Goal: Check status: Check status

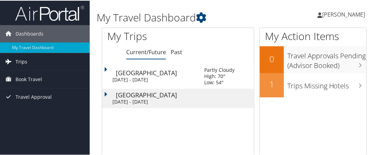
click at [61, 58] on link "Trips" at bounding box center [45, 60] width 90 height 17
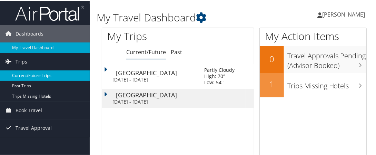
click at [32, 74] on link "Current/Future Trips" at bounding box center [45, 75] width 90 height 10
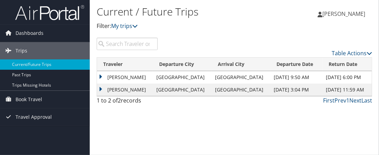
click at [150, 78] on td "[PERSON_NAME]" at bounding box center [125, 77] width 56 height 12
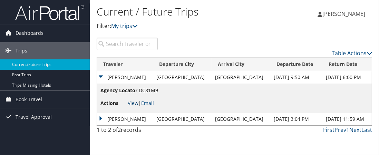
click at [133, 104] on link "View" at bounding box center [133, 103] width 11 height 7
click at [148, 117] on td "[PERSON_NAME]" at bounding box center [125, 119] width 56 height 12
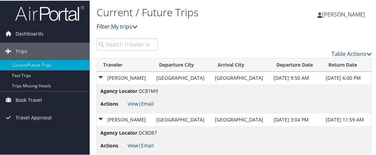
click at [134, 143] on link "View" at bounding box center [133, 144] width 11 height 7
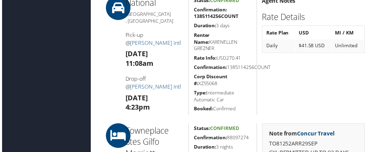
scroll to position [311, 0]
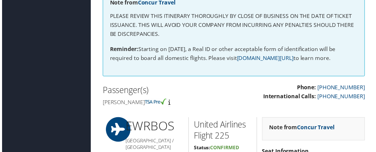
scroll to position [35, 0]
